Goal: Task Accomplishment & Management: Use online tool/utility

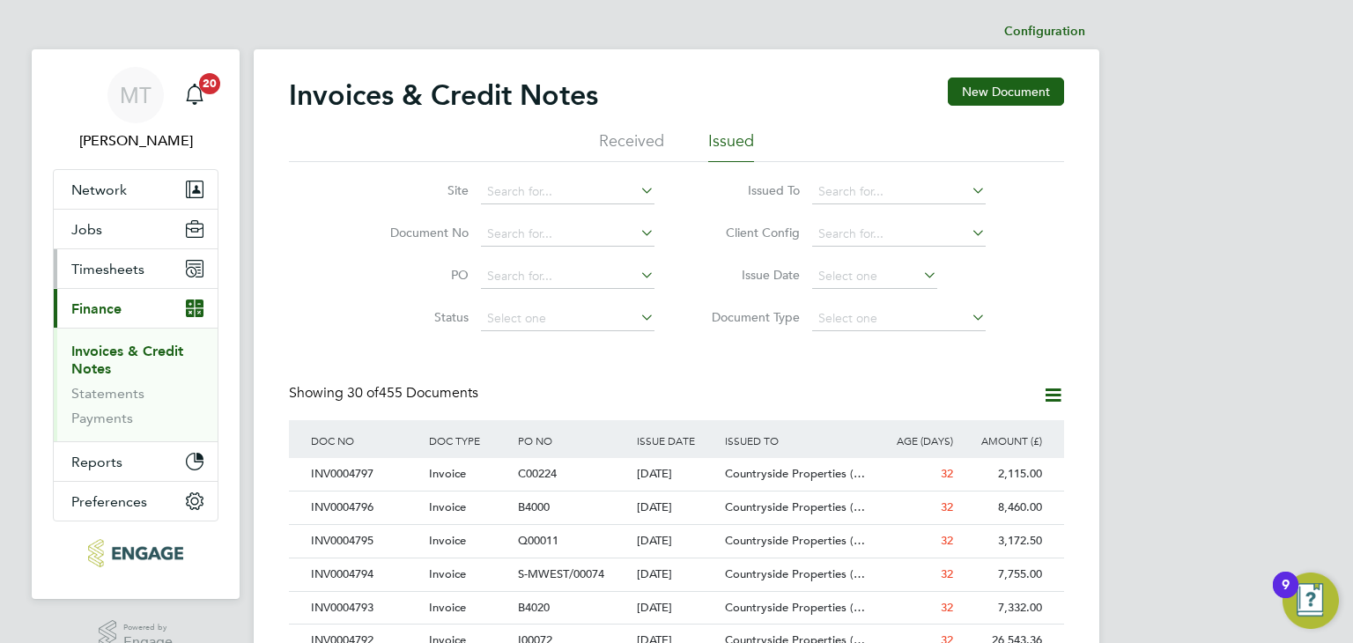
click at [94, 271] on span "Timesheets" at bounding box center [107, 269] width 73 height 17
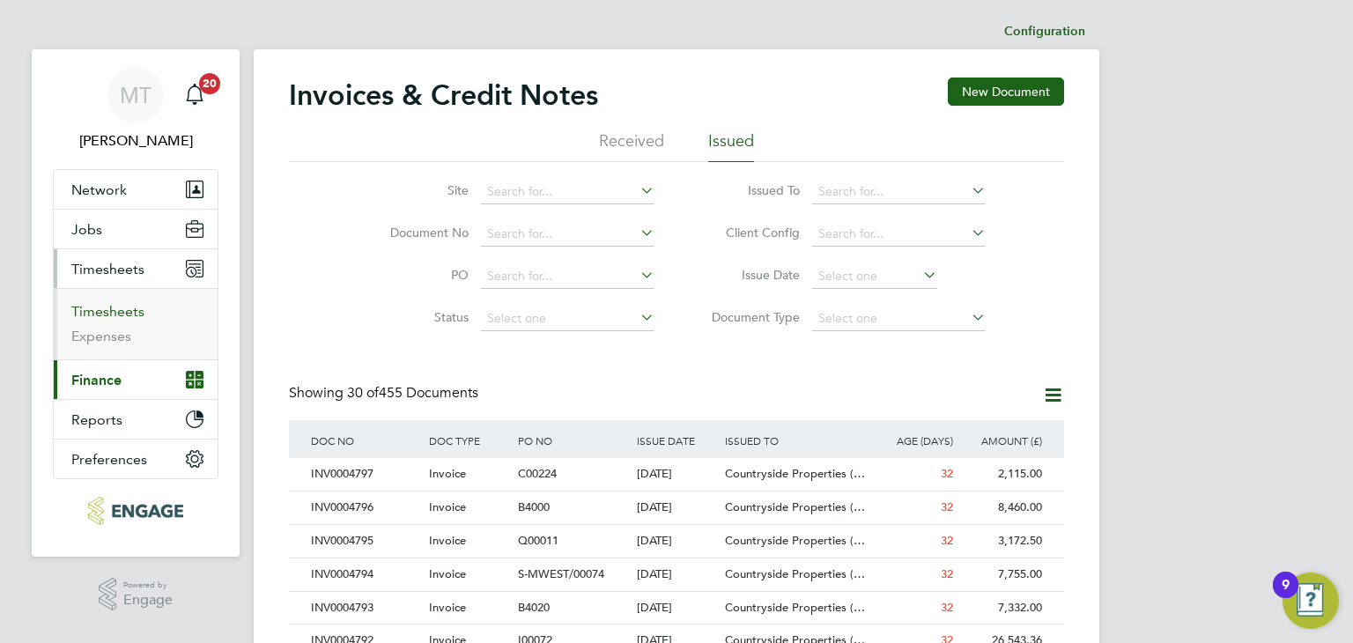
click at [102, 311] on link "Timesheets" at bounding box center [107, 311] width 73 height 17
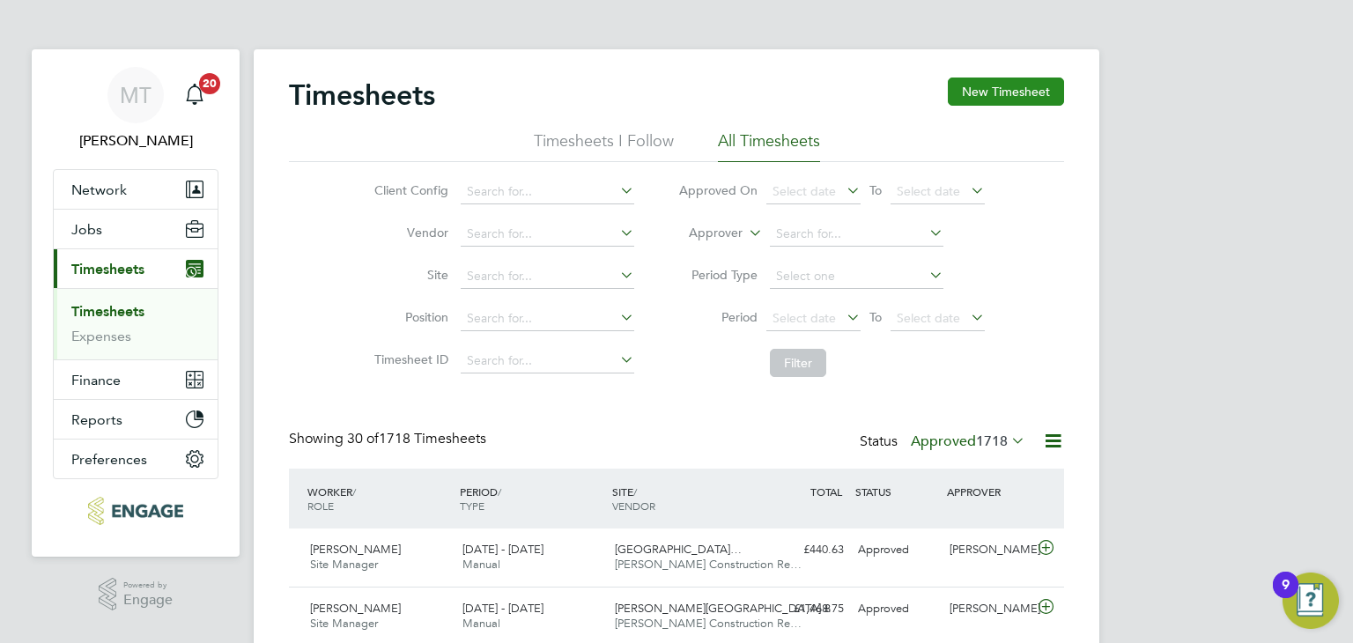
click at [1007, 103] on button "New Timesheet" at bounding box center [1006, 92] width 116 height 28
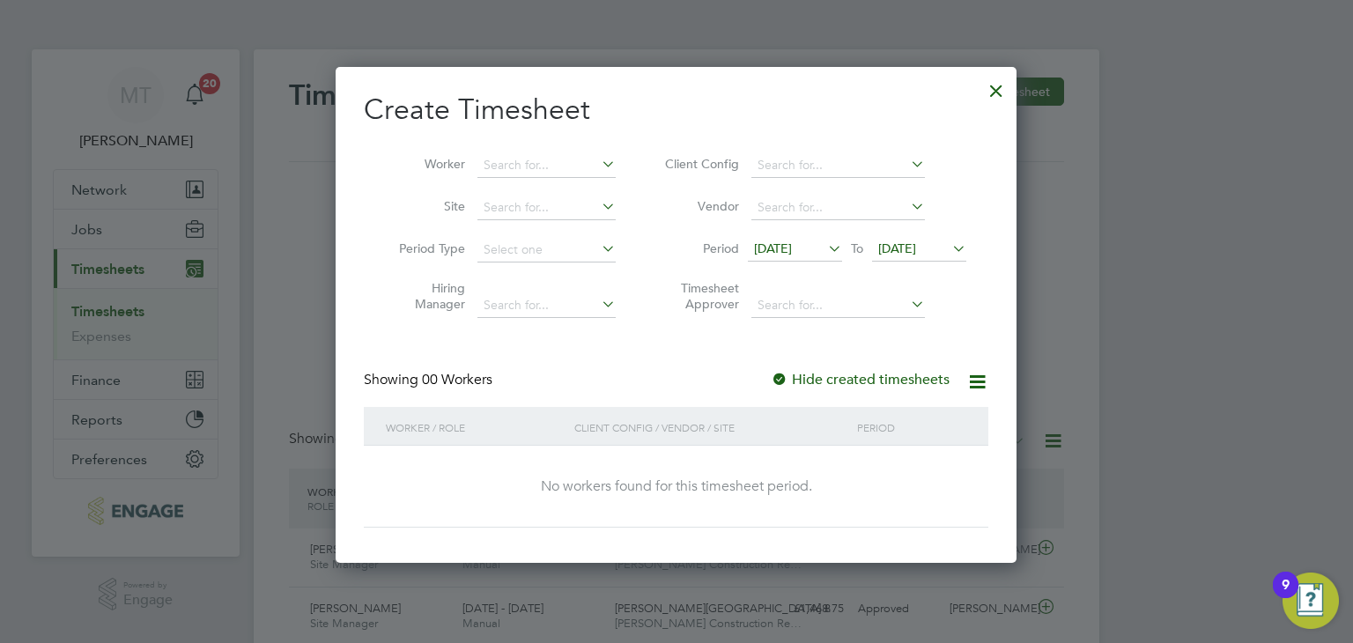
click at [916, 248] on span "[DATE]" at bounding box center [897, 249] width 38 height 16
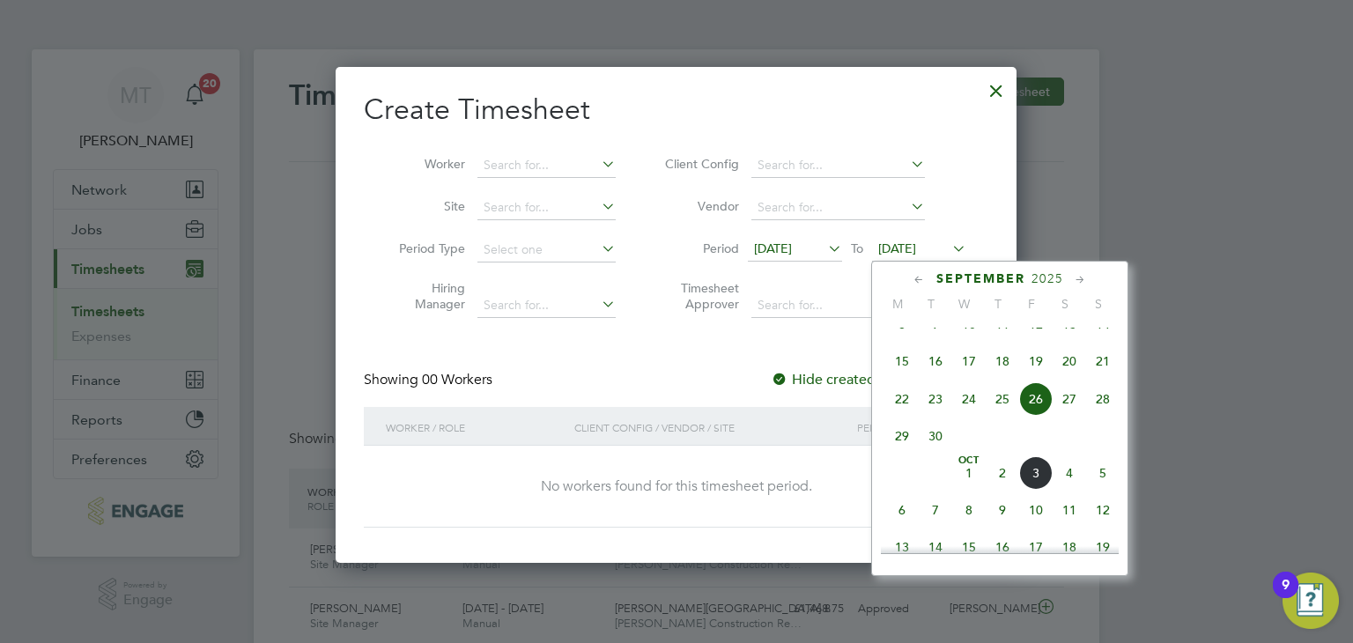
click at [1103, 490] on span "5" at bounding box center [1102, 472] width 33 height 33
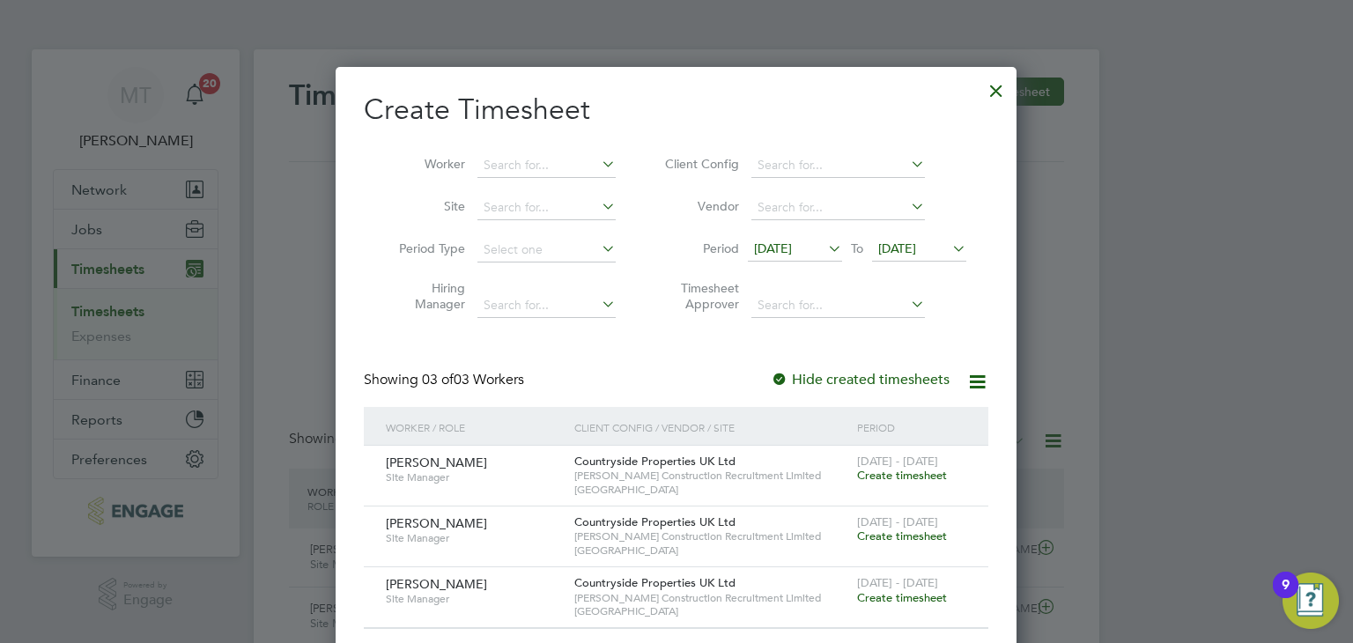
drag, startPoint x: 902, startPoint y: 529, endPoint x: 933, endPoint y: 219, distance: 311.6
click at [900, 529] on span "Create timesheet" at bounding box center [902, 536] width 90 height 15
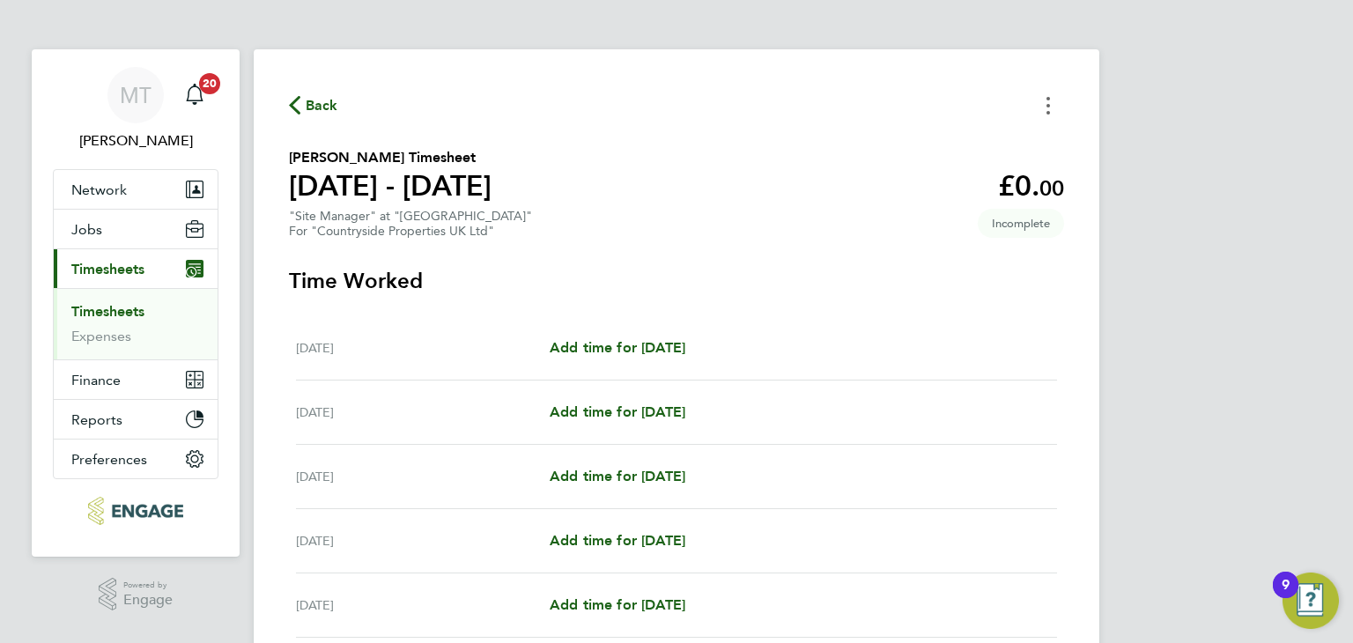
click at [1046, 107] on button "Timesheets Menu" at bounding box center [1049, 105] width 32 height 27
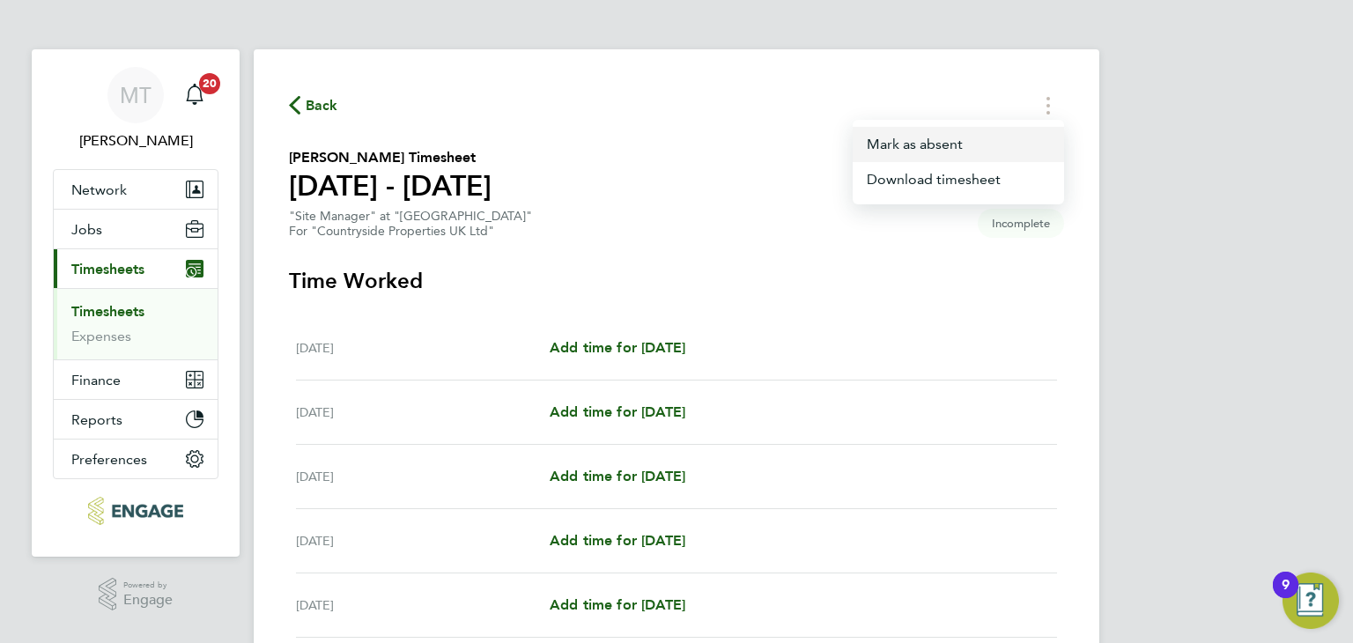
click at [893, 139] on button "Mark as absent" at bounding box center [958, 144] width 211 height 35
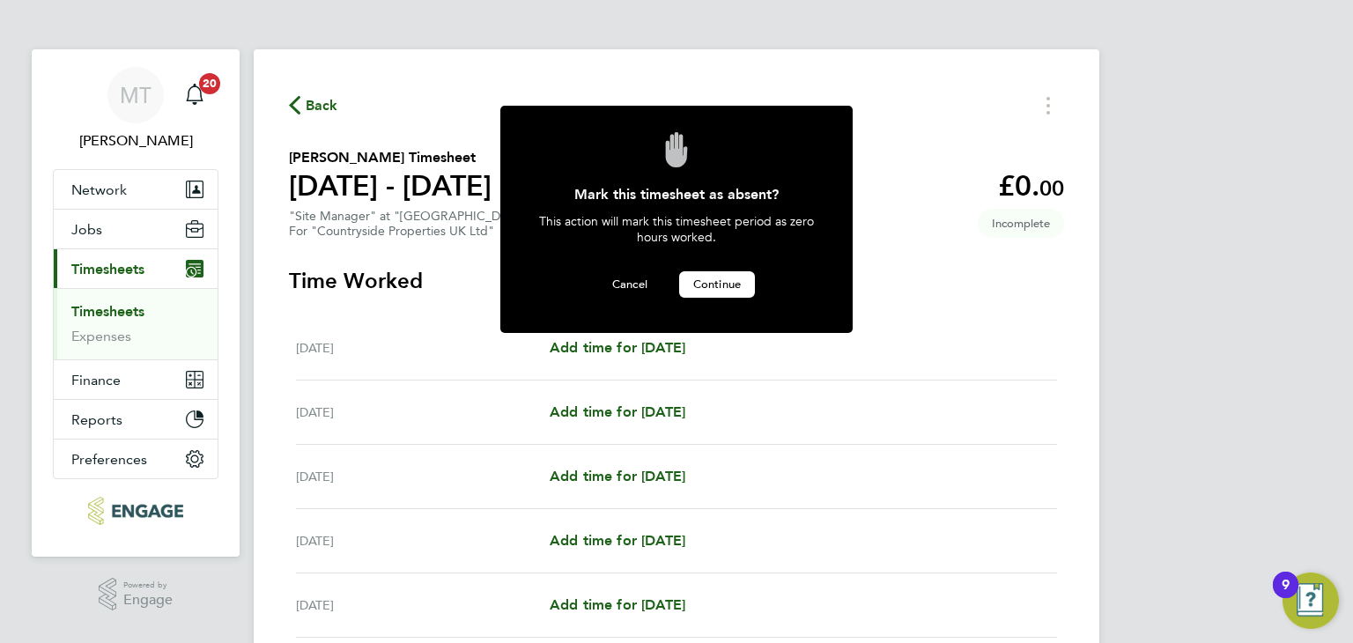
click at [715, 290] on button "Continue" at bounding box center [717, 284] width 76 height 26
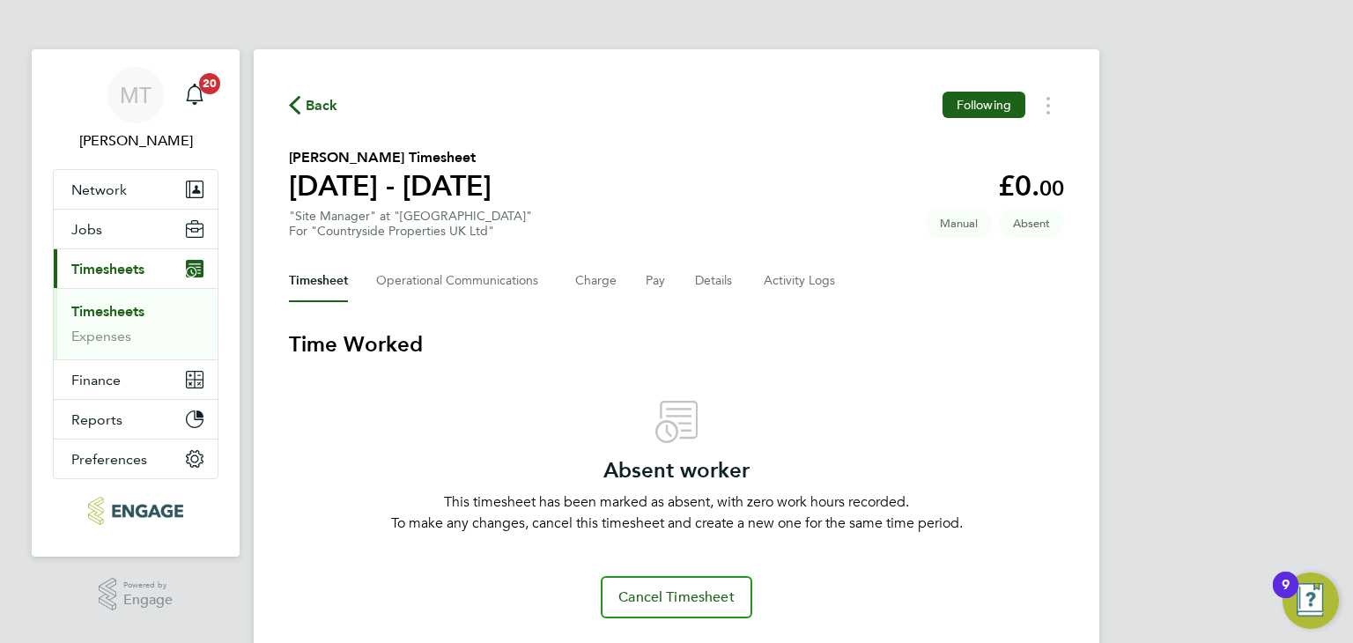
click at [108, 310] on link "Timesheets" at bounding box center [107, 311] width 73 height 17
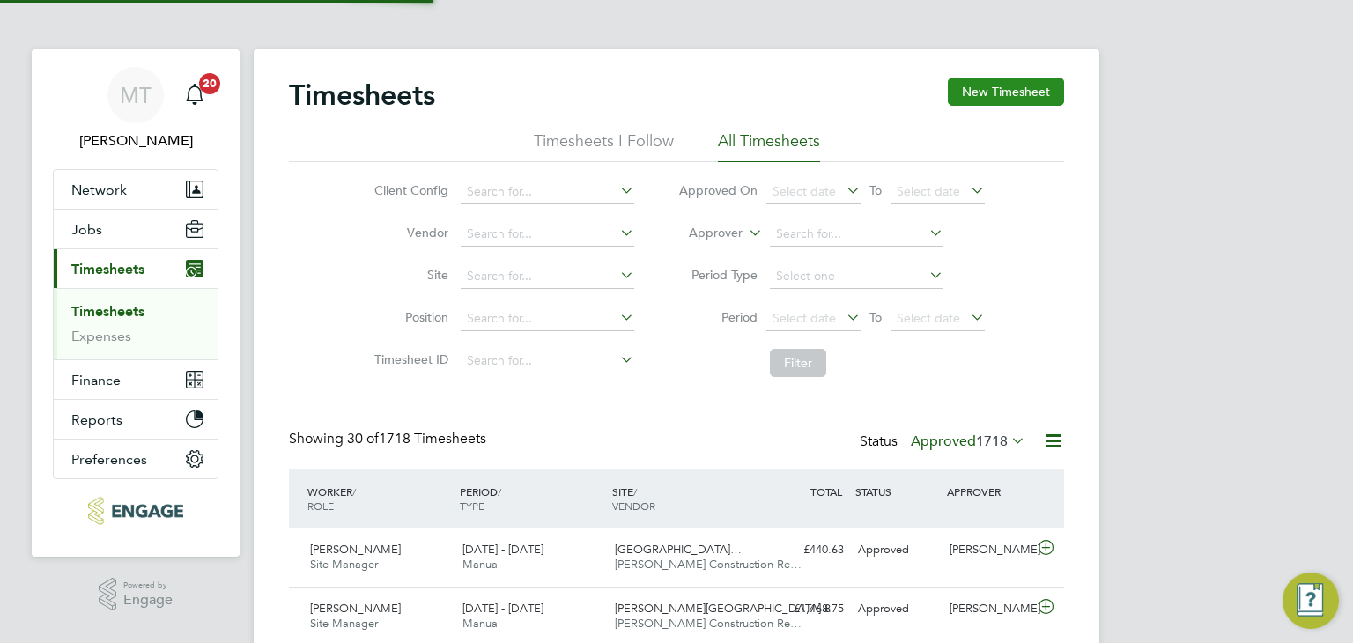
click at [1016, 89] on button "New Timesheet" at bounding box center [1006, 92] width 116 height 28
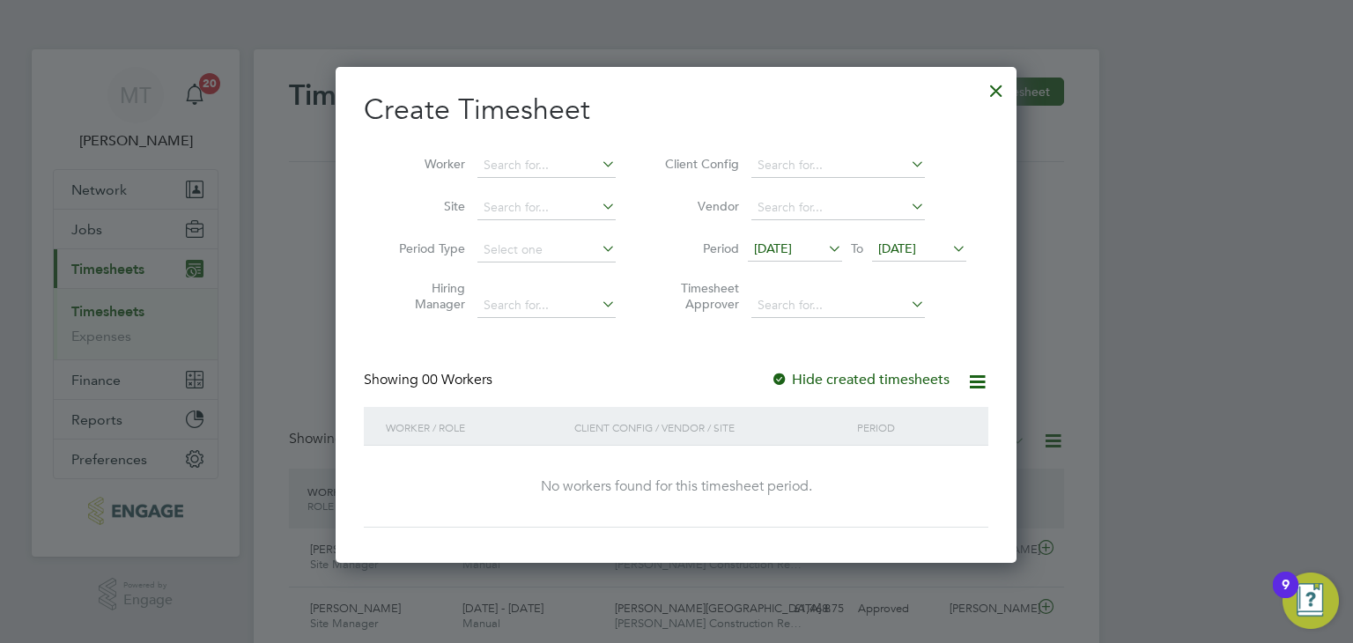
click at [916, 248] on span "[DATE]" at bounding box center [897, 249] width 38 height 16
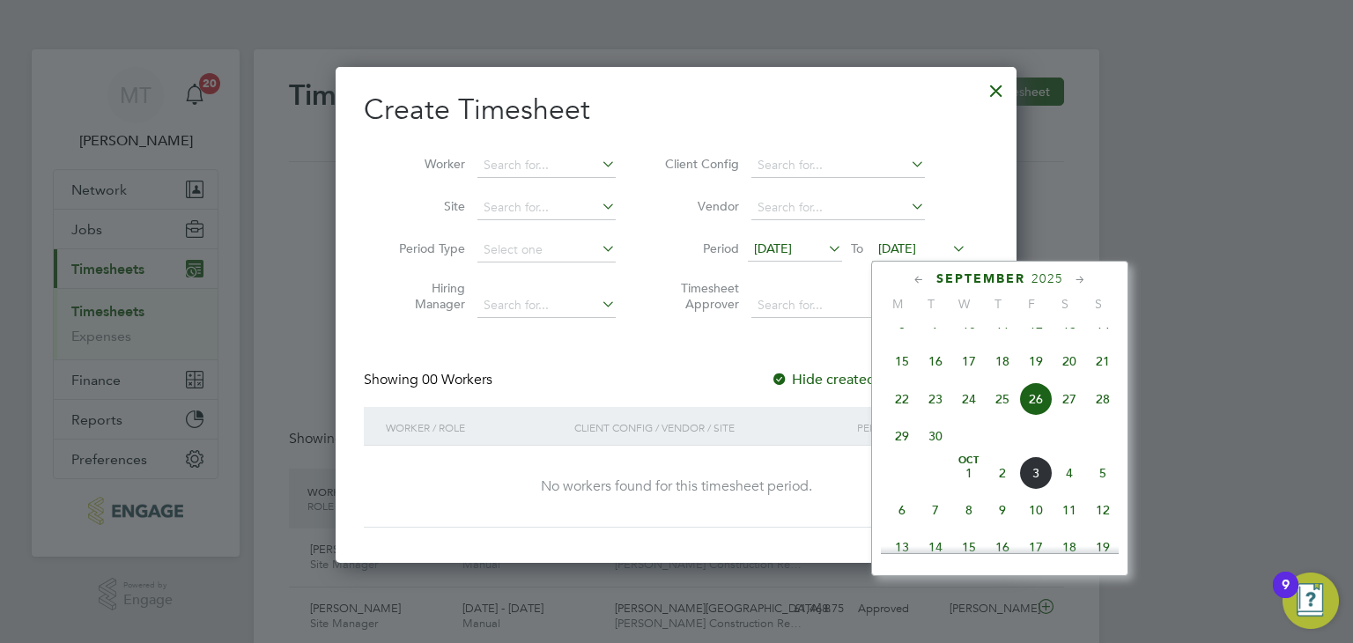
click at [1105, 489] on span "5" at bounding box center [1102, 472] width 33 height 33
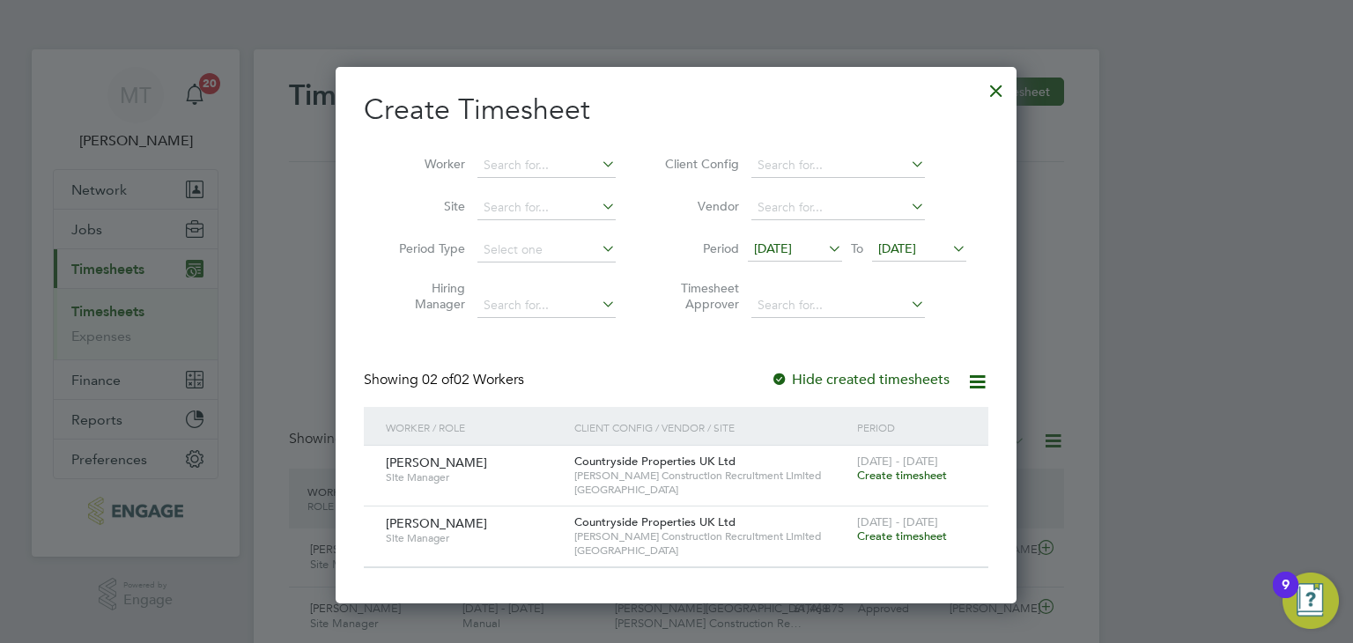
click at [989, 87] on div at bounding box center [997, 86] width 32 height 32
